Goal: Task Accomplishment & Management: Use online tool/utility

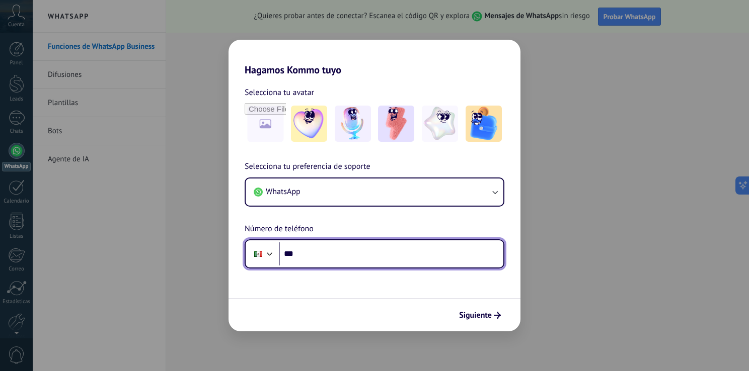
click at [473, 251] on input "***" at bounding box center [391, 254] width 224 height 23
type input "**********"
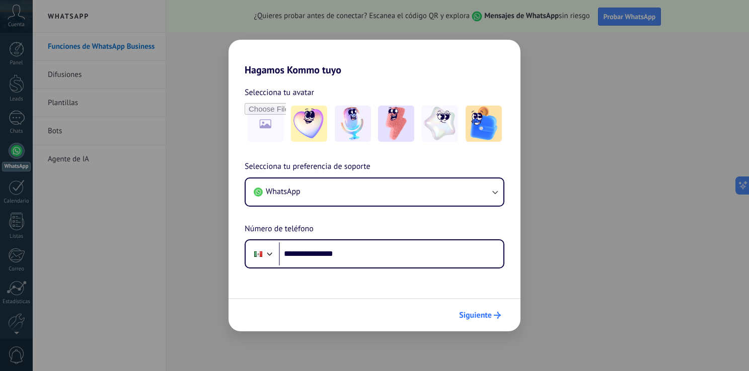
click at [475, 318] on span "Siguiente" at bounding box center [475, 315] width 33 height 7
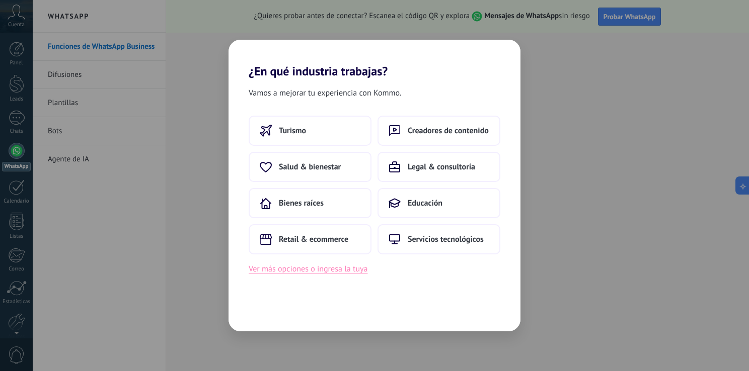
click at [358, 271] on button "Ver más opciones o ingresa la tuya" at bounding box center [308, 269] width 119 height 13
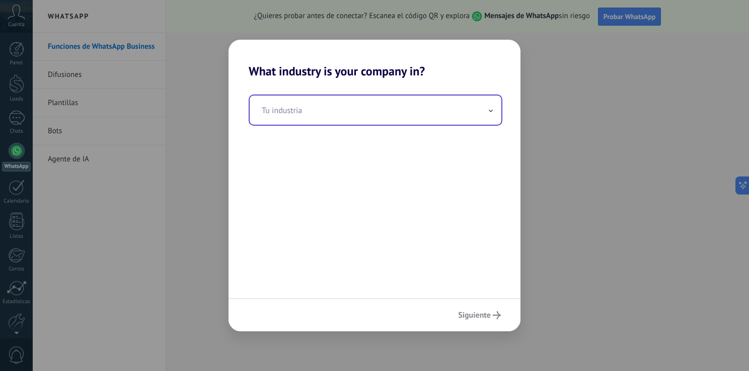
click at [479, 112] on input "text" at bounding box center [376, 110] width 252 height 29
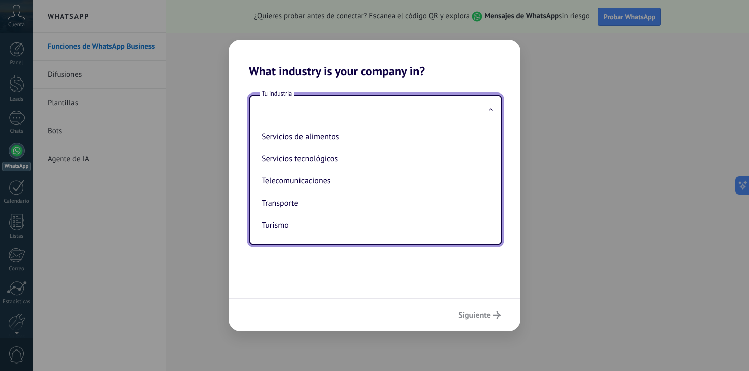
scroll to position [273, 0]
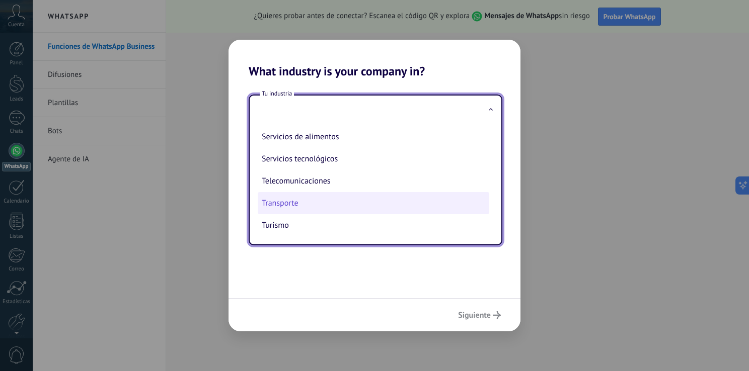
click at [444, 207] on li "Transporte" at bounding box center [373, 203] width 231 height 22
type input "**********"
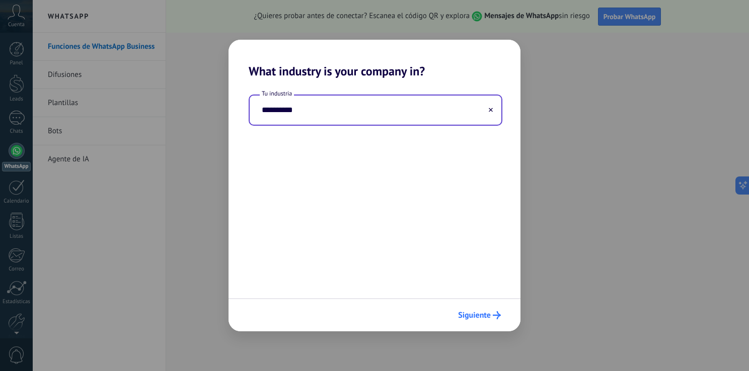
click at [475, 317] on span "Siguiente" at bounding box center [474, 315] width 33 height 7
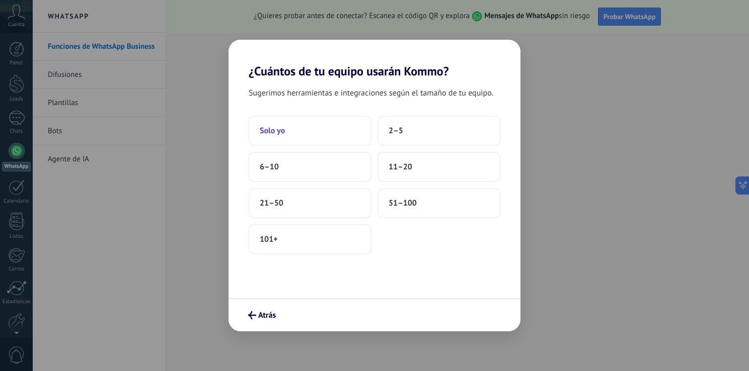
click at [347, 125] on button "Solo yo" at bounding box center [310, 131] width 123 height 30
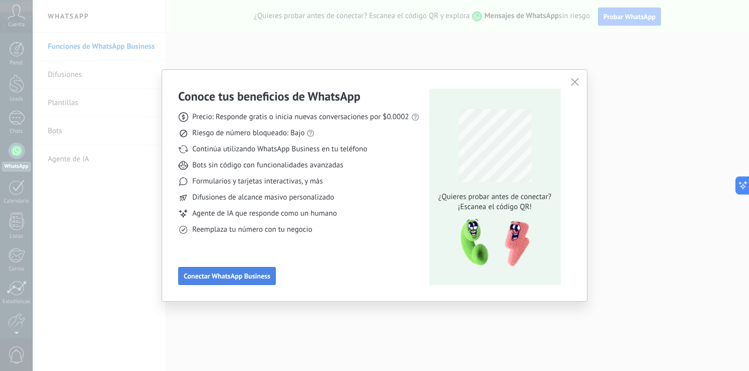
click at [233, 273] on span "Conectar WhatsApp Business" at bounding box center [227, 276] width 87 height 7
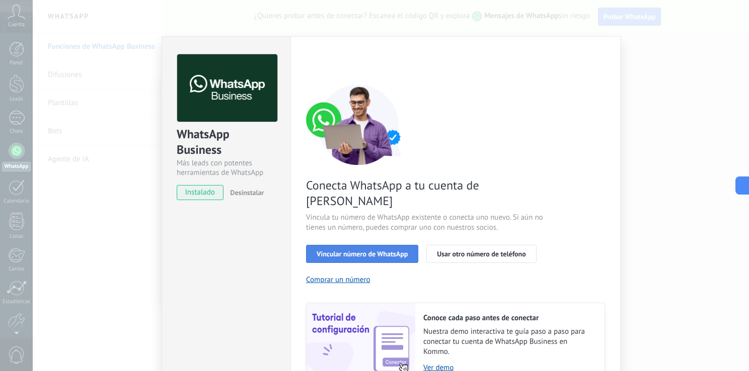
click at [389, 251] on span "Vincular número de WhatsApp" at bounding box center [362, 254] width 91 height 7
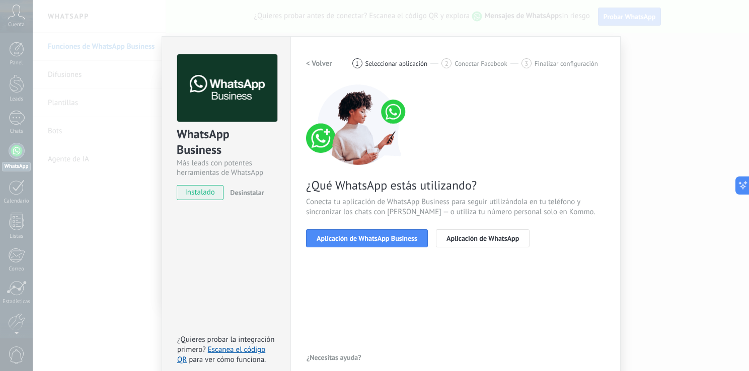
click at [389, 239] on span "Aplicación de WhatsApp Business" at bounding box center [367, 238] width 101 height 7
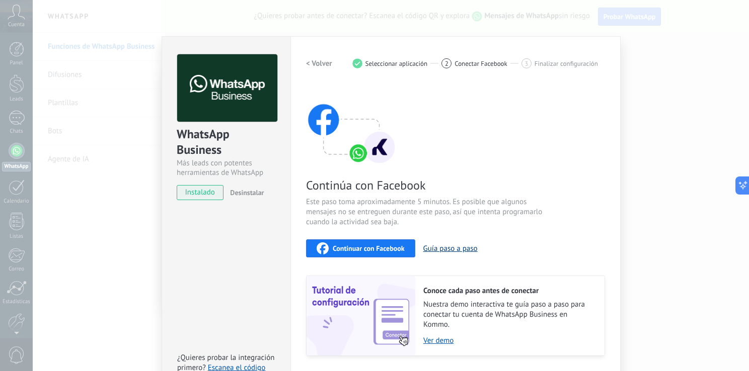
click at [453, 245] on button "Guía paso a paso" at bounding box center [450, 249] width 54 height 10
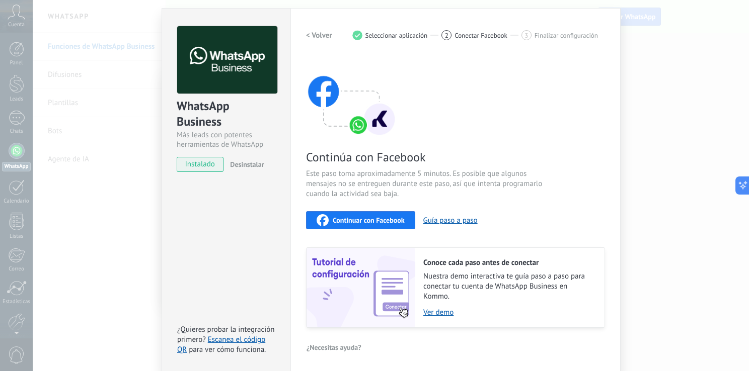
scroll to position [30, 0]
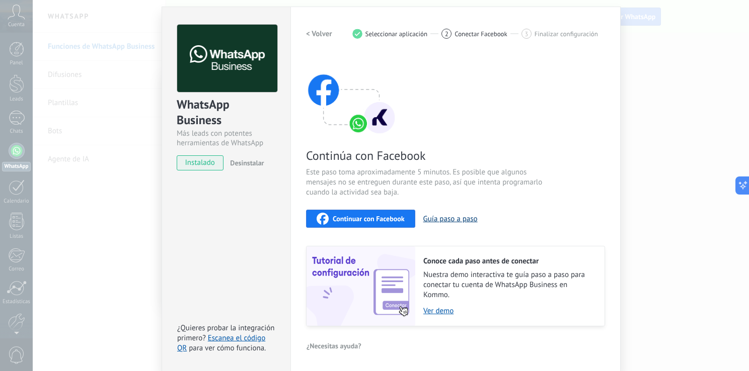
click at [448, 220] on button "Guía paso a paso" at bounding box center [450, 219] width 54 height 10
click at [399, 220] on span "Continuar con Facebook" at bounding box center [369, 218] width 72 height 7
click at [574, 35] on span "Finalizar configuración" at bounding box center [565, 34] width 63 height 8
click at [193, 166] on span "instalado" at bounding box center [200, 162] width 46 height 15
click at [612, 352] on div "Configuraciones Autorizaciones This tab logs the users who have granted integra…" at bounding box center [455, 189] width 330 height 365
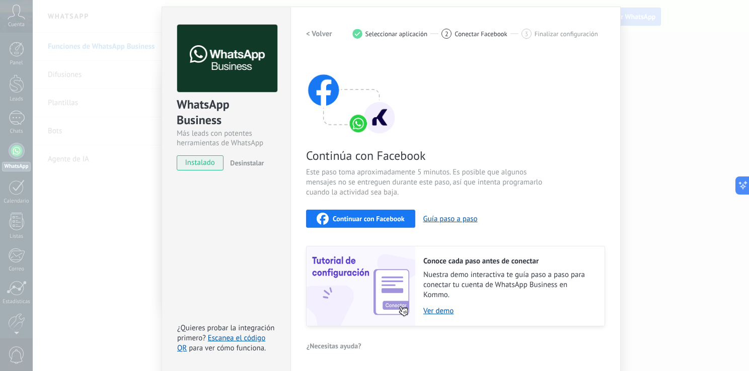
click at [612, 352] on div "Configuraciones Autorizaciones This tab logs the users who have granted integra…" at bounding box center [455, 189] width 330 height 365
